Goal: Check status: Check status

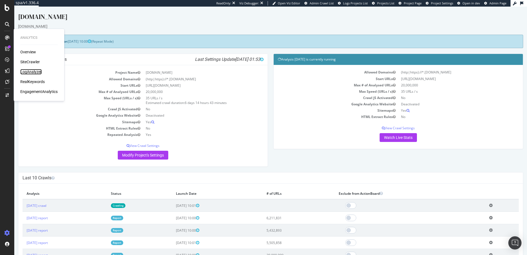
click at [35, 73] on div "LogAnalyzer" at bounding box center [30, 71] width 21 height 5
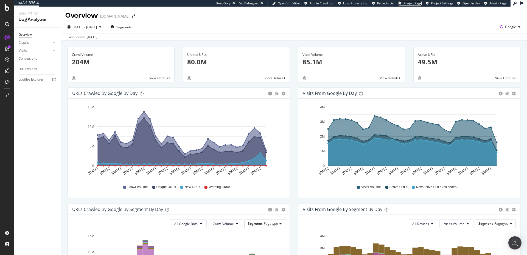
click at [419, 2] on span "Project Page" at bounding box center [413, 3] width 18 height 4
click at [94, 24] on div "[DATE] - [DATE]" at bounding box center [84, 27] width 38 height 8
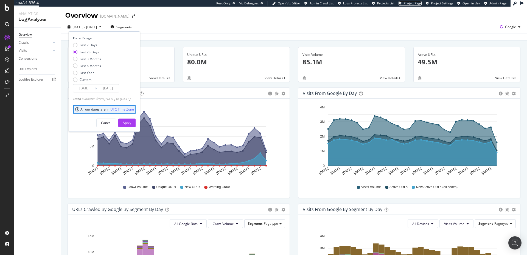
click at [416, 4] on span "Project Page" at bounding box center [413, 3] width 18 height 4
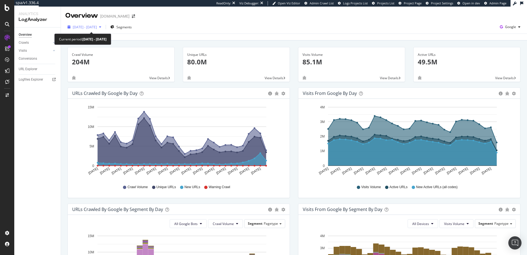
click at [95, 29] on span "[DATE] - [DATE]" at bounding box center [85, 27] width 24 height 5
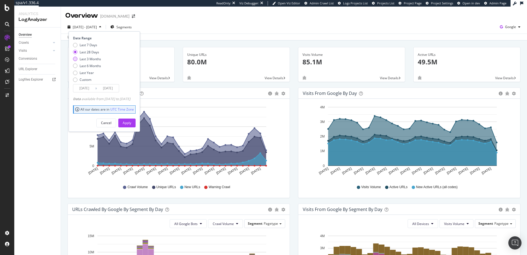
click at [86, 61] on div "Last 3 Months" at bounding box center [90, 59] width 21 height 5
type input "[DATE]"
click at [131, 124] on div "Apply" at bounding box center [127, 122] width 9 height 5
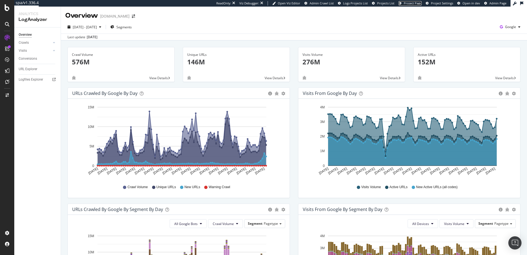
click at [413, 5] on link "Project Page" at bounding box center [410, 3] width 23 height 4
